Goal: Entertainment & Leisure: Browse casually

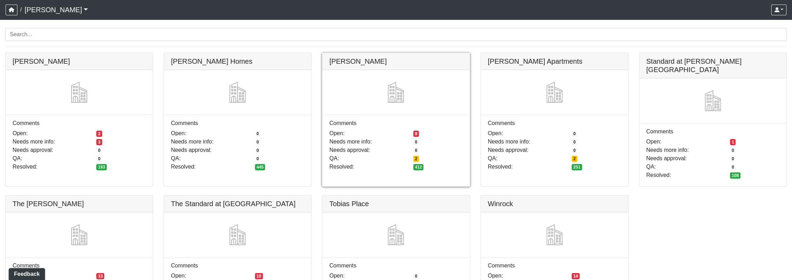
click at [371, 53] on link at bounding box center [395, 53] width 147 height 0
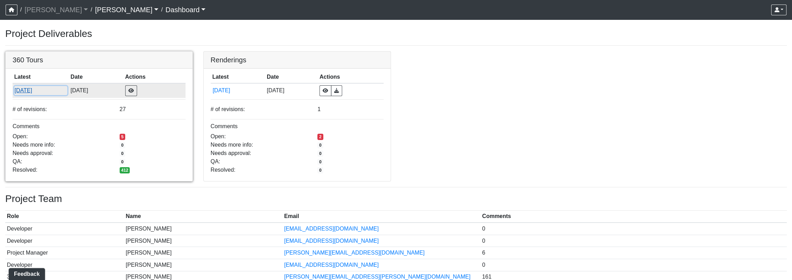
click at [31, 87] on button "9/8/2025" at bounding box center [40, 90] width 53 height 9
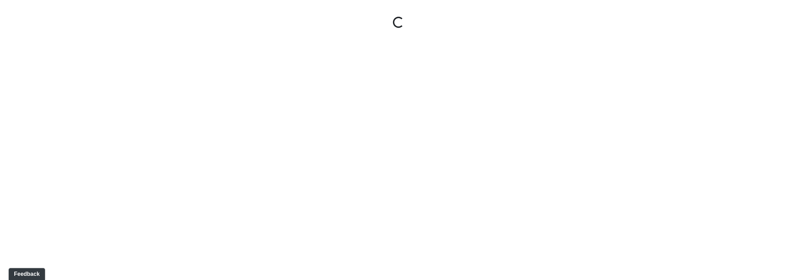
select select "5gMU6kj6d42dHxDJuu4MWA"
select select "f5vAoomM994SAFxC41qskH"
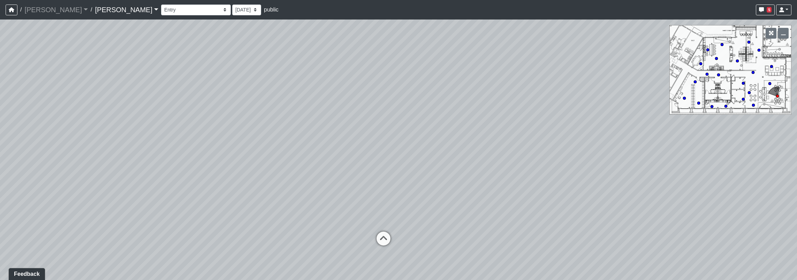
drag, startPoint x: 324, startPoint y: 100, endPoint x: 134, endPoint y: 109, distance: 190.9
click at [126, 108] on div "Loading... Seating Loading... Workroom Entry Loading... Exterior - Leasing Entr…" at bounding box center [398, 150] width 797 height 261
drag, startPoint x: 518, startPoint y: 144, endPoint x: 166, endPoint y: 114, distance: 353.0
click at [167, 114] on div "Loading... Seating Loading... Workroom Entry Loading... Exterior - Leasing Entr…" at bounding box center [398, 150] width 797 height 261
drag, startPoint x: 344, startPoint y: 131, endPoint x: 335, endPoint y: 187, distance: 56.8
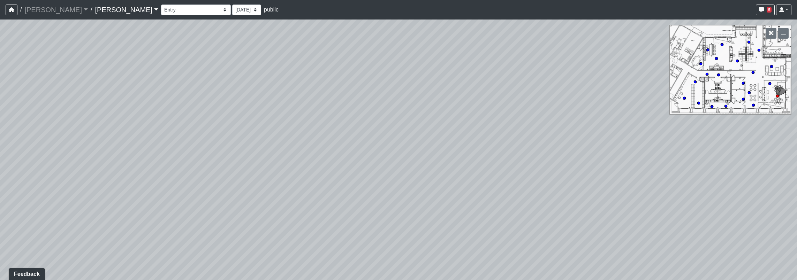
click at [335, 187] on div "Loading... Seating Loading... Workroom Entry Loading... Exterior - Leasing Entr…" at bounding box center [398, 150] width 797 height 261
drag, startPoint x: 196, startPoint y: 176, endPoint x: 509, endPoint y: 166, distance: 313.2
click at [509, 166] on div "Loading... Seating Loading... Workroom Entry Loading... Exterior - Leasing Entr…" at bounding box center [398, 150] width 797 height 261
drag, startPoint x: 361, startPoint y: 136, endPoint x: 592, endPoint y: 40, distance: 250.1
click at [592, 40] on div "Loading... Seating Loading... Workroom Entry Loading... Exterior - Leasing Entr…" at bounding box center [398, 150] width 797 height 261
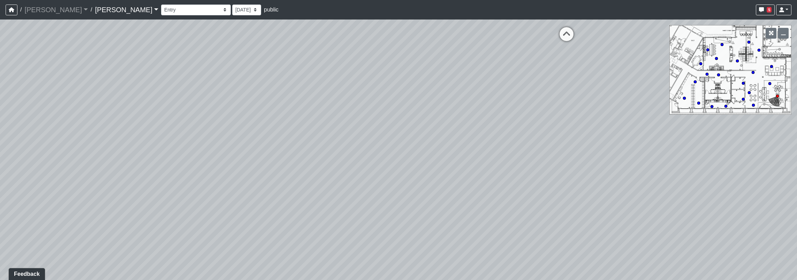
drag, startPoint x: 317, startPoint y: 174, endPoint x: 578, endPoint y: 140, distance: 264.0
click at [613, 135] on div "Loading... Seating Loading... Workroom Entry Loading... Exterior - Leasing Entr…" at bounding box center [398, 150] width 797 height 261
drag, startPoint x: 310, startPoint y: 200, endPoint x: 298, endPoint y: 155, distance: 46.4
click at [145, 111] on div "Loading... Seating Loading... Workroom Entry Loading... Exterior - Leasing Entr…" at bounding box center [398, 150] width 797 height 261
drag, startPoint x: 517, startPoint y: 220, endPoint x: 102, endPoint y: 130, distance: 425.0
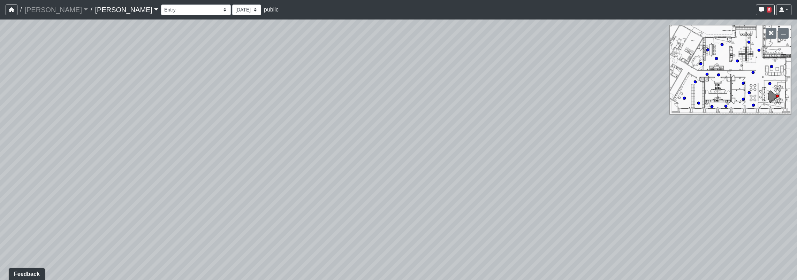
click at [95, 125] on div "Loading... Seating Loading... Workroom Entry Loading... Exterior - Leasing Entr…" at bounding box center [398, 150] width 797 height 261
drag, startPoint x: 523, startPoint y: 175, endPoint x: 309, endPoint y: 234, distance: 222.3
click at [275, 280] on html "/ [PERSON_NAME] [PERSON_NAME] Loading... / [PERSON_NAME] Loading... [PERSON_NAM…" at bounding box center [398, 140] width 797 height 280
drag, startPoint x: 370, startPoint y: 185, endPoint x: 299, endPoint y: 294, distance: 129.7
click at [299, 280] on html "/ [PERSON_NAME] [PERSON_NAME] Loading... / [PERSON_NAME] Loading... [PERSON_NAM…" at bounding box center [398, 140] width 797 height 280
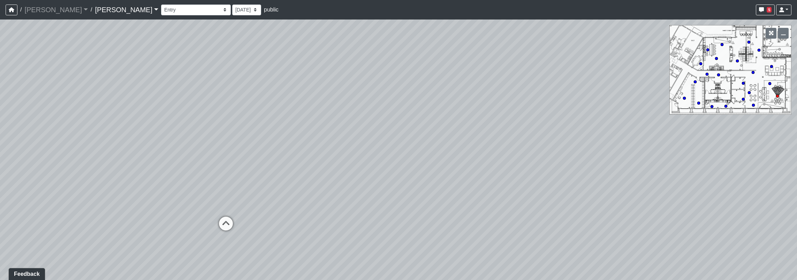
drag, startPoint x: 587, startPoint y: 200, endPoint x: 509, endPoint y: 230, distance: 84.0
click at [509, 230] on div "Loading... Seating Loading... Workroom Entry Loading... Exterior - Leasing Entr…" at bounding box center [398, 150] width 797 height 261
click at [231, 222] on icon at bounding box center [225, 227] width 21 height 21
select select "fK2RkdJucmMaN9UsB8fkRW"
select select "f5vAoomM994SAFxC41qskH"
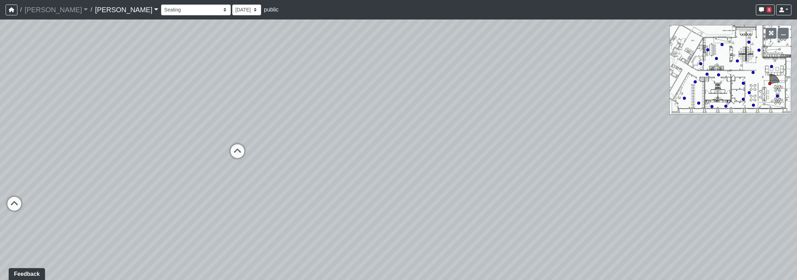
drag, startPoint x: 472, startPoint y: 208, endPoint x: 253, endPoint y: 247, distance: 222.9
click at [253, 247] on div "Loading... Seating Loading... Workroom Entry Loading... Exterior - Leasing Entr…" at bounding box center [398, 150] width 797 height 261
drag, startPoint x: 451, startPoint y: 166, endPoint x: 443, endPoint y: 268, distance: 102.1
click at [435, 273] on div "Loading... Seating Loading... Workroom Entry Loading... Exterior - Leasing Entr…" at bounding box center [398, 150] width 797 height 261
drag, startPoint x: 603, startPoint y: 225, endPoint x: 262, endPoint y: 131, distance: 353.9
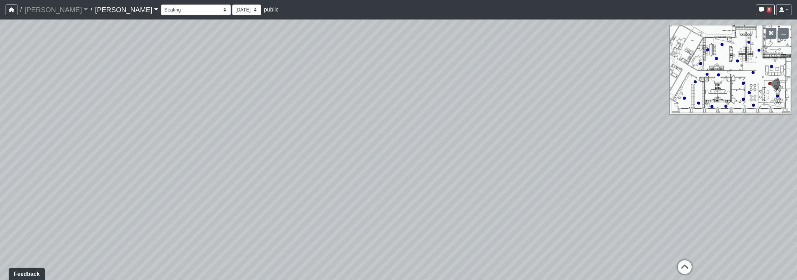
click at [262, 131] on div "Loading... Seating Loading... Workroom Entry Loading... Exterior - Leasing Entr…" at bounding box center [398, 150] width 797 height 261
drag, startPoint x: 571, startPoint y: 189, endPoint x: 295, endPoint y: 166, distance: 277.5
click at [295, 166] on div "Loading... Seating Loading... Workroom Entry Loading... Exterior - Leasing Entr…" at bounding box center [398, 150] width 797 height 261
drag, startPoint x: 679, startPoint y: 176, endPoint x: 377, endPoint y: 221, distance: 304.9
click at [370, 222] on div "Loading... Seating Loading... Workroom Entry Loading... Exterior - Leasing Entr…" at bounding box center [398, 150] width 797 height 261
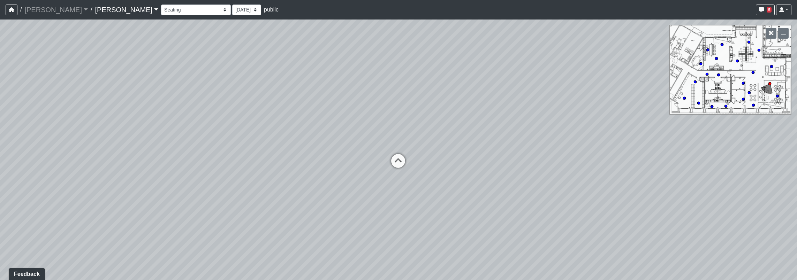
drag, startPoint x: 480, startPoint y: 206, endPoint x: 442, endPoint y: 202, distance: 38.6
click at [364, 201] on div "Loading... Seating Loading... Workroom Entry Loading... Exterior - Leasing Entr…" at bounding box center [398, 150] width 797 height 261
drag, startPoint x: 622, startPoint y: 195, endPoint x: 604, endPoint y: 190, distance: 18.1
click at [492, 175] on div "Loading... Seating Loading... Workroom Entry Loading... Exterior - Leasing Entr…" at bounding box center [398, 150] width 797 height 261
drag, startPoint x: 573, startPoint y: 190, endPoint x: 321, endPoint y: 181, distance: 251.9
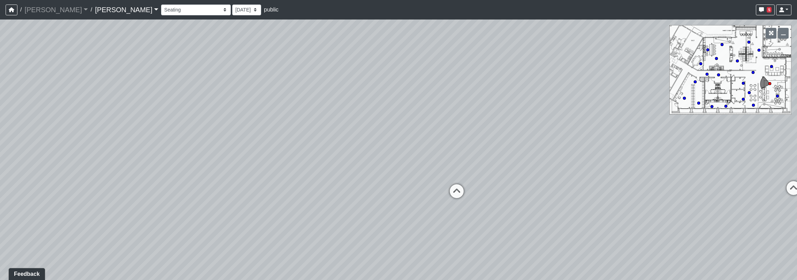
click at [321, 179] on div "Loading... Seating Loading... Workroom Entry Loading... Exterior - Leasing Entr…" at bounding box center [398, 150] width 797 height 261
drag, startPoint x: 513, startPoint y: 188, endPoint x: 334, endPoint y: 176, distance: 180.0
click at [333, 177] on div "Loading... Seating Loading... Workroom Entry Loading... Exterior - Leasing Entr…" at bounding box center [398, 150] width 797 height 261
drag, startPoint x: 467, startPoint y: 194, endPoint x: 417, endPoint y: 192, distance: 50.2
click at [417, 192] on div "Loading... Seating Loading... Workroom Entry Loading... Exterior - Leasing Entr…" at bounding box center [398, 150] width 797 height 261
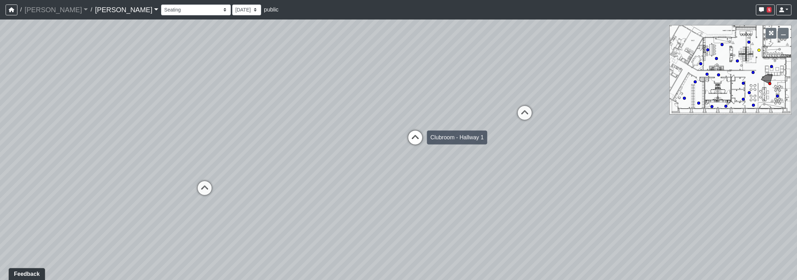
click at [413, 134] on icon at bounding box center [415, 141] width 21 height 21
select select "9Bo8ZQpAzsGhNdfKidJscR"
select select "pnh8f5S5HjU41T4ZphFfvd"
drag, startPoint x: 409, startPoint y: 129, endPoint x: 538, endPoint y: 149, distance: 129.8
click at [538, 146] on div "Loading... Seating Loading... Workroom Entry Loading... Exterior - Leasing Entr…" at bounding box center [398, 150] width 797 height 261
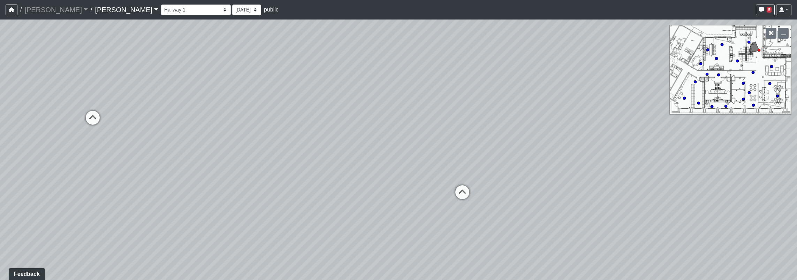
drag, startPoint x: 404, startPoint y: 153, endPoint x: 162, endPoint y: 142, distance: 241.5
click at [176, 142] on div "Loading... Seating Loading... Workroom Entry Loading... Exterior - Leasing Entr…" at bounding box center [398, 150] width 797 height 261
drag, startPoint x: 416, startPoint y: 151, endPoint x: 720, endPoint y: 144, distance: 304.1
click at [736, 140] on div "Loading... Seating Loading... Workroom Entry Loading... Exterior - Leasing Entr…" at bounding box center [398, 150] width 797 height 261
drag, startPoint x: 382, startPoint y: 168, endPoint x: 577, endPoint y: 221, distance: 202.4
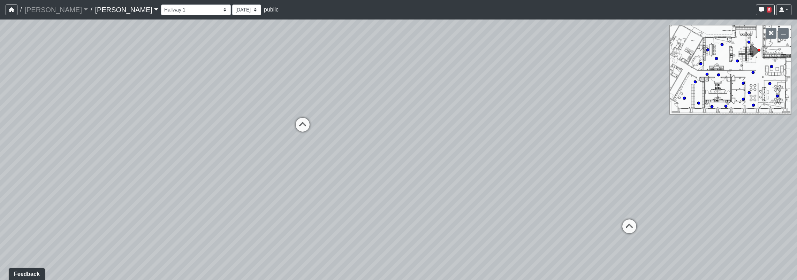
click at [577, 221] on div "Loading... Seating Loading... Workroom Entry Loading... Exterior - Leasing Entr…" at bounding box center [398, 150] width 797 height 261
drag, startPoint x: 469, startPoint y: 212, endPoint x: 624, endPoint y: 191, distance: 156.5
click at [624, 191] on div "Loading... Seating Loading... Workroom Entry Loading... Exterior - Leasing Entr…" at bounding box center [398, 150] width 797 height 261
drag, startPoint x: 379, startPoint y: 99, endPoint x: 594, endPoint y: 117, distance: 216.2
click at [594, 117] on div "Loading... Seating Loading... Workroom Entry Loading... Exterior - Leasing Entr…" at bounding box center [398, 150] width 797 height 261
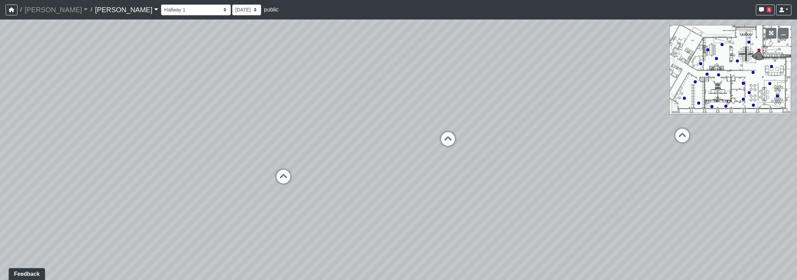
drag, startPoint x: 436, startPoint y: 124, endPoint x: 330, endPoint y: 162, distance: 113.0
click at [436, 124] on div "Loading... Seating Loading... Workroom Entry Loading... Exterior - Leasing Entr…" at bounding box center [398, 150] width 797 height 261
click at [280, 178] on icon at bounding box center [283, 179] width 21 height 21
select select "fK2RkdJucmMaN9UsB8fkRW"
select select "f5vAoomM994SAFxC41qskH"
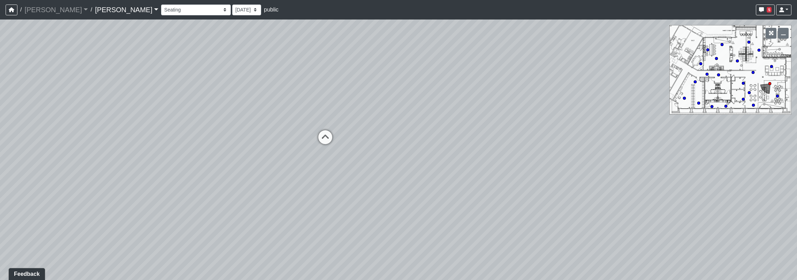
drag, startPoint x: 523, startPoint y: 169, endPoint x: 125, endPoint y: 192, distance: 398.4
click at [123, 188] on div "Loading... Seating Loading... Workroom Entry Loading... Exterior - Leasing Entr…" at bounding box center [398, 150] width 797 height 261
drag, startPoint x: 461, startPoint y: 148, endPoint x: 170, endPoint y: 236, distance: 303.7
click at [169, 236] on div "Loading... Seating Loading... Workroom Entry Loading... Exterior - Leasing Entr…" at bounding box center [398, 150] width 797 height 261
drag, startPoint x: 541, startPoint y: 168, endPoint x: 417, endPoint y: 157, distance: 123.9
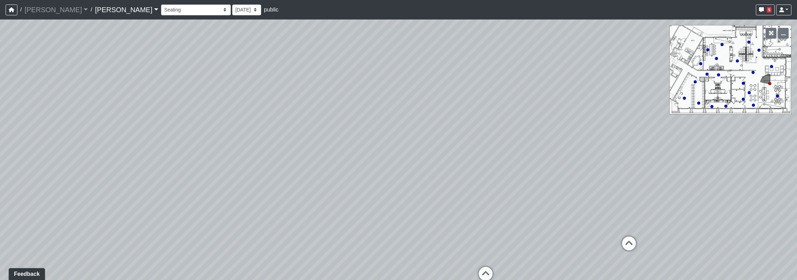
click at [417, 157] on div "Loading... Seating Loading... Workroom Entry Loading... Exterior - Leasing Entr…" at bounding box center [398, 150] width 797 height 261
